Goal: Information Seeking & Learning: Learn about a topic

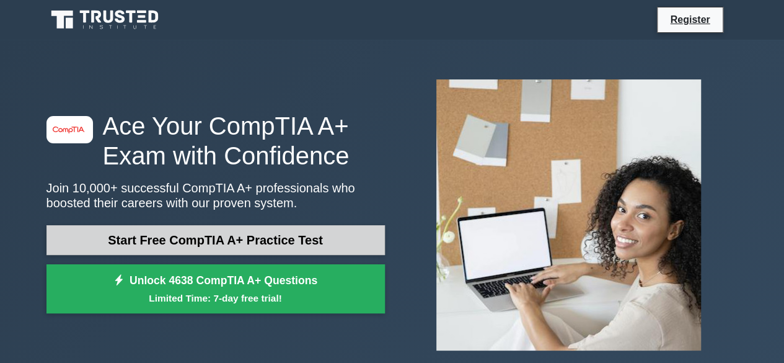
click at [189, 239] on link "Start Free CompTIA A+ Practice Test" at bounding box center [215, 240] width 338 height 30
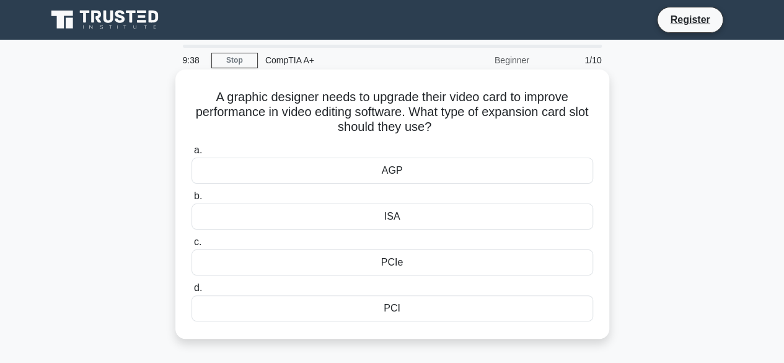
click at [392, 302] on div "PCI" at bounding box center [393, 308] width 402 height 26
click at [192, 292] on input "d. PCI" at bounding box center [192, 288] width 0 height 8
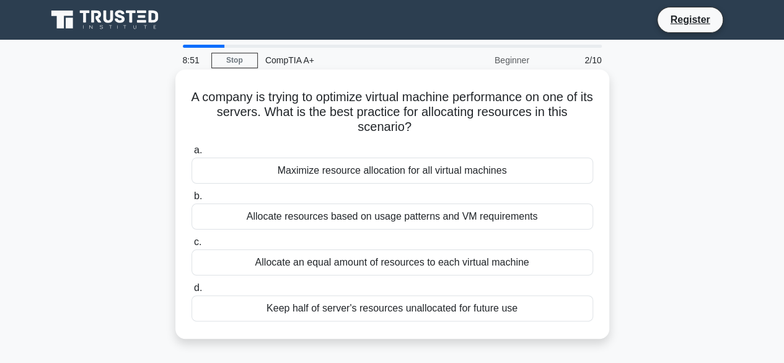
click at [451, 219] on div "Allocate resources based on usage patterns and VM requirements" at bounding box center [393, 216] width 402 height 26
click at [192, 200] on input "b. Allocate resources based on usage patterns and VM requirements" at bounding box center [192, 196] width 0 height 8
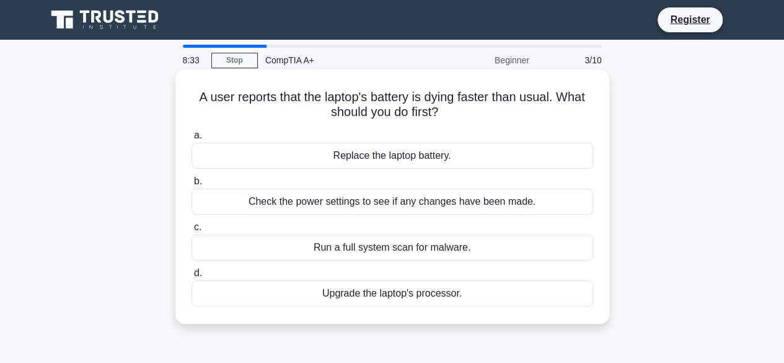
click at [441, 201] on div "Check the power settings to see if any changes have been made." at bounding box center [393, 201] width 402 height 26
click at [192, 185] on input "b. Check the power settings to see if any changes have been made." at bounding box center [192, 181] width 0 height 8
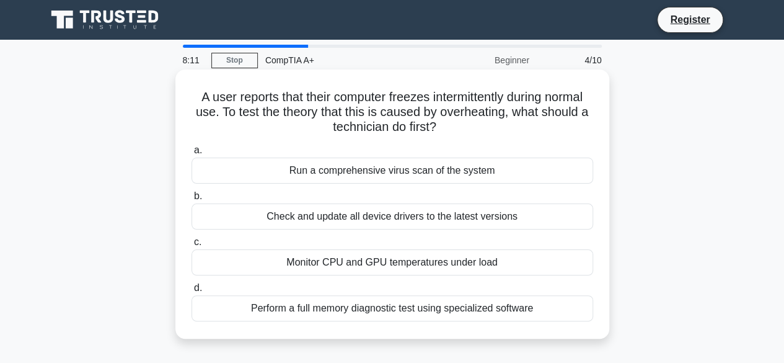
click at [371, 262] on div "Monitor CPU and GPU temperatures under load" at bounding box center [393, 262] width 402 height 26
click at [192, 246] on input "c. Monitor CPU and GPU temperatures under load" at bounding box center [192, 242] width 0 height 8
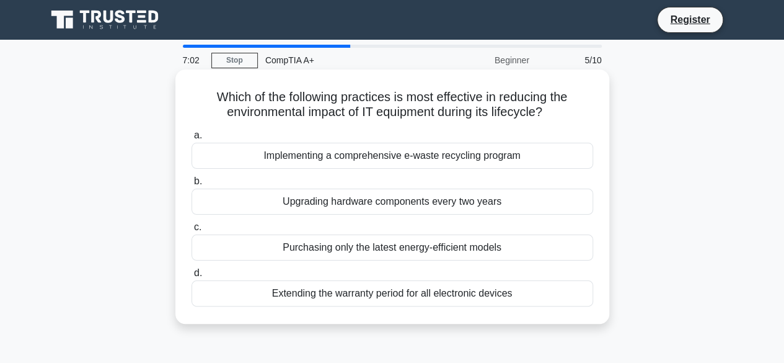
click at [326, 294] on div "Extending the warranty period for all electronic devices" at bounding box center [393, 293] width 402 height 26
click at [192, 277] on input "d. Extending the warranty period for all electronic devices" at bounding box center [192, 273] width 0 height 8
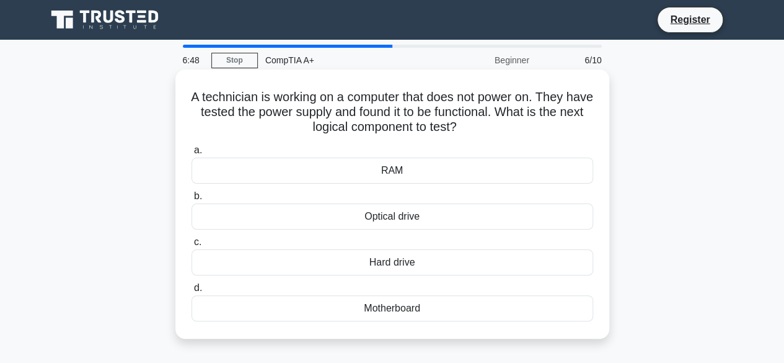
click at [283, 163] on div "RAM" at bounding box center [393, 170] width 402 height 26
click at [192, 154] on input "a. RAM" at bounding box center [192, 150] width 0 height 8
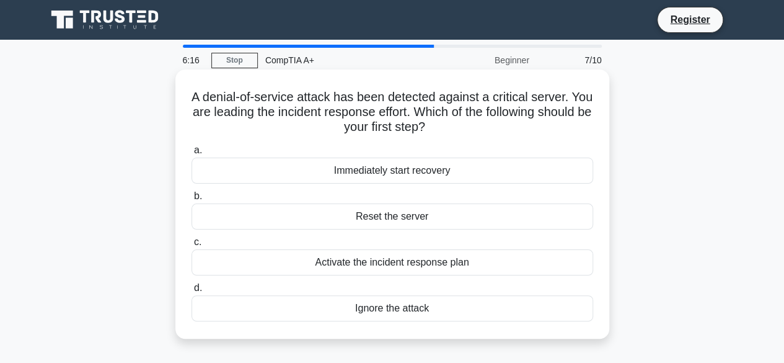
click at [278, 257] on div "Activate the incident response plan" at bounding box center [393, 262] width 402 height 26
click at [192, 246] on input "c. Activate the incident response plan" at bounding box center [192, 242] width 0 height 8
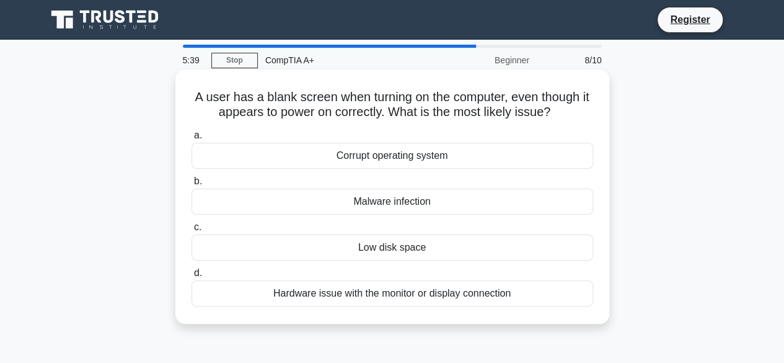
click at [340, 296] on div "Hardware issue with the monitor or display connection" at bounding box center [393, 293] width 402 height 26
click at [192, 277] on input "d. Hardware issue with the monitor or display connection" at bounding box center [192, 273] width 0 height 8
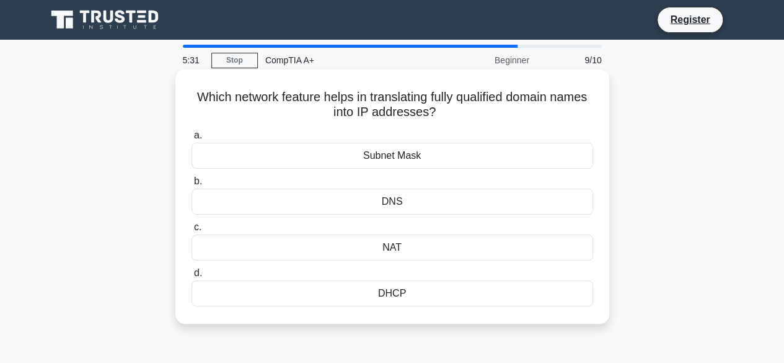
click at [348, 193] on div "DNS" at bounding box center [393, 201] width 402 height 26
click at [192, 185] on input "b. DNS" at bounding box center [192, 181] width 0 height 8
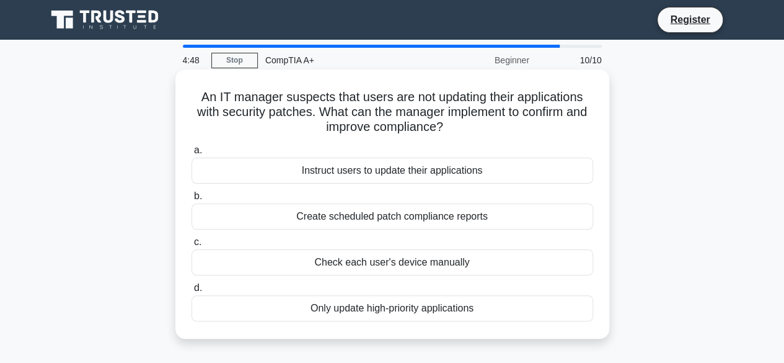
click at [365, 220] on div "Create scheduled patch compliance reports" at bounding box center [393, 216] width 402 height 26
click at [192, 200] on input "b. Create scheduled patch compliance reports" at bounding box center [192, 196] width 0 height 8
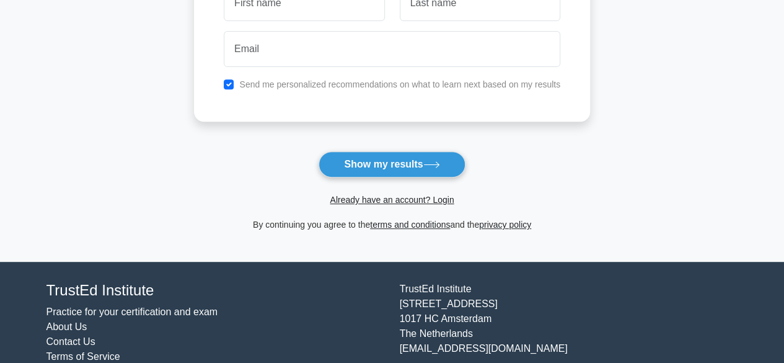
scroll to position [258, 0]
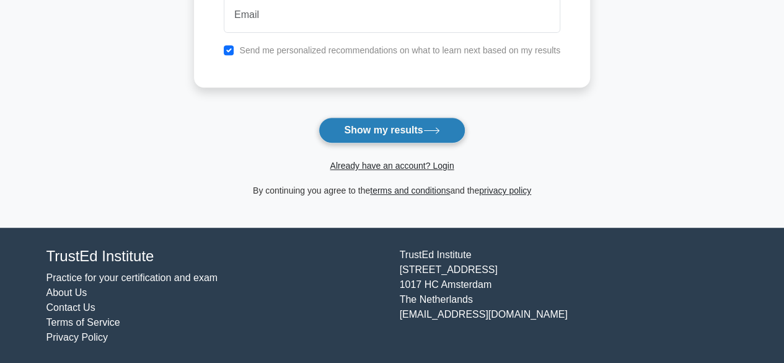
click at [414, 129] on button "Show my results" at bounding box center [392, 130] width 146 height 26
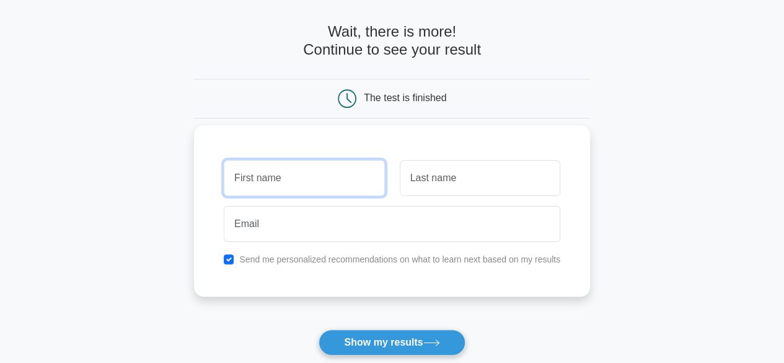
scroll to position [46, 0]
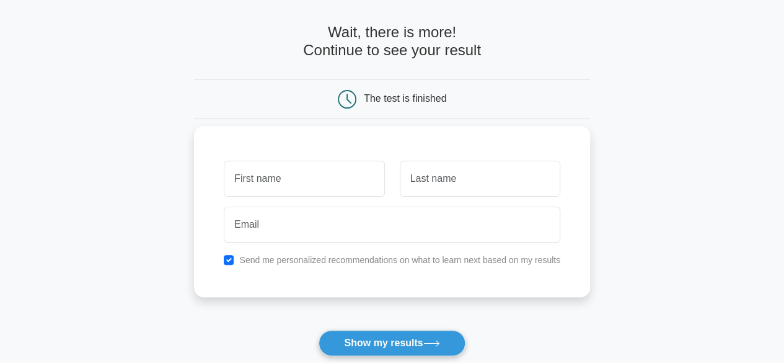
click at [326, 262] on label "Send me personalized recommendations on what to learn next based on my results" at bounding box center [399, 260] width 321 height 10
click at [229, 258] on input "checkbox" at bounding box center [229, 260] width 10 height 10
checkbox input "false"
